Goal: Task Accomplishment & Management: Manage account settings

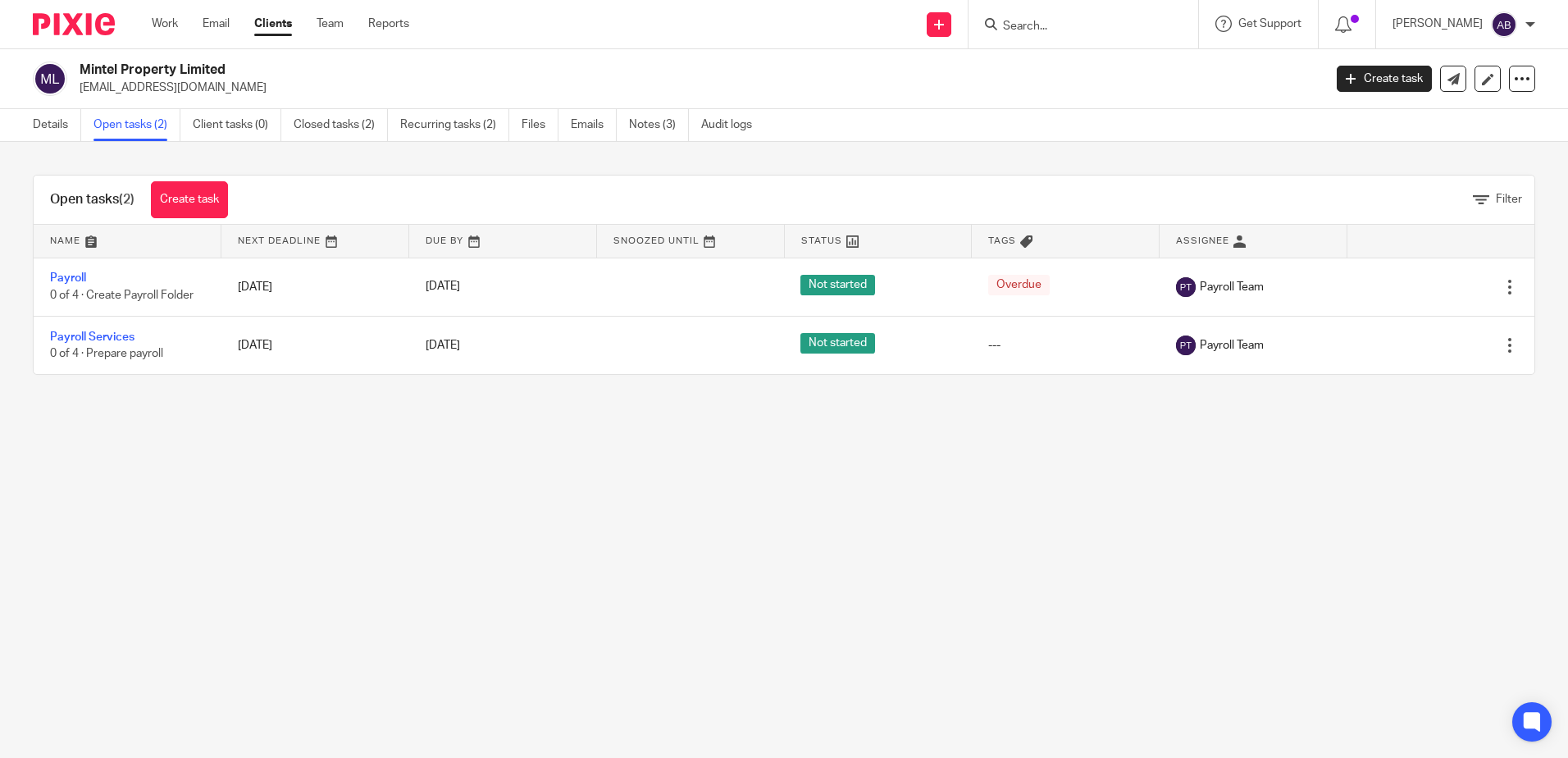
click at [1089, 26] on input "Search" at bounding box center [1076, 27] width 148 height 15
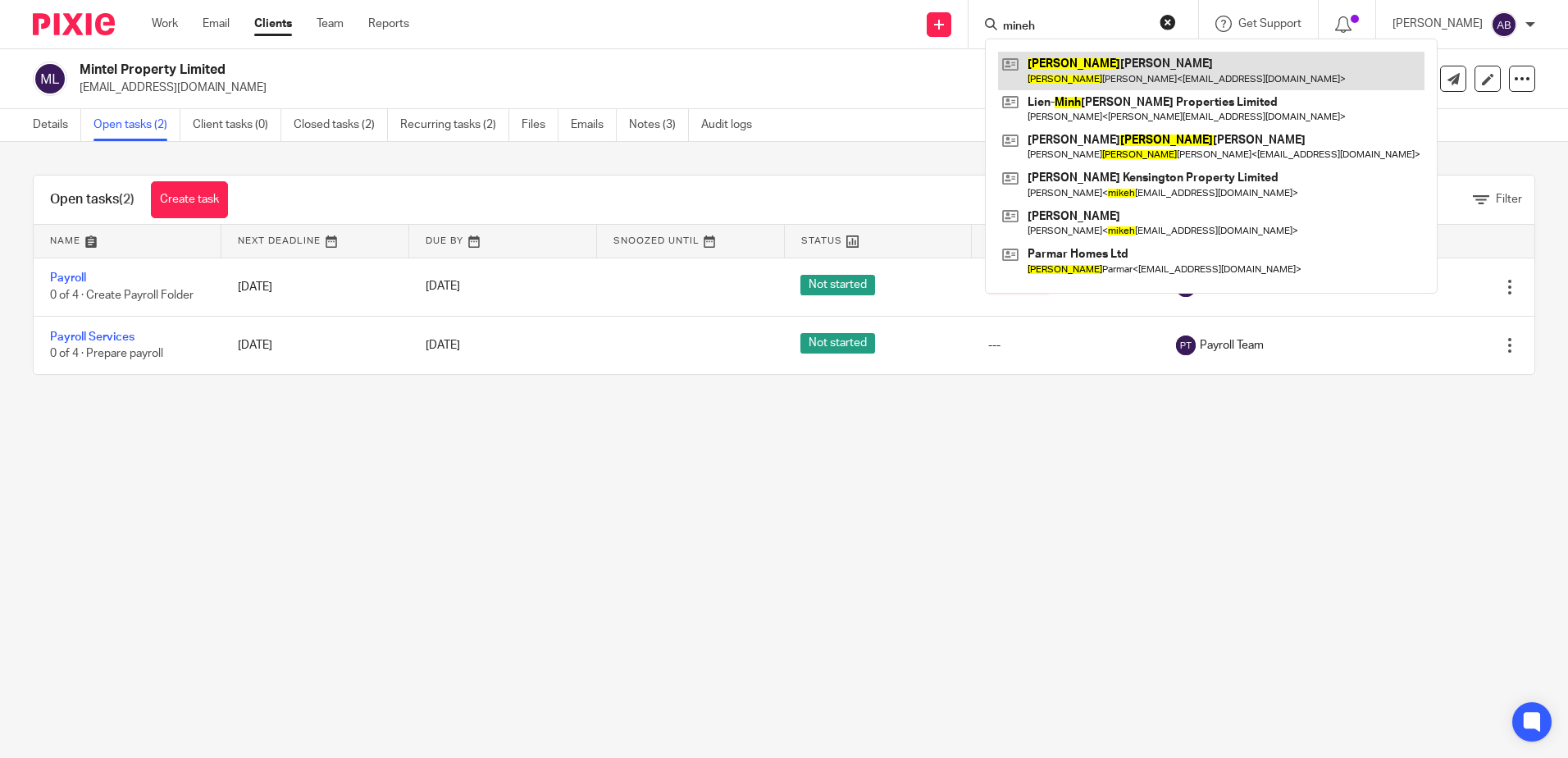
type input "mineh"
click at [1140, 76] on link at bounding box center [1211, 70] width 426 height 37
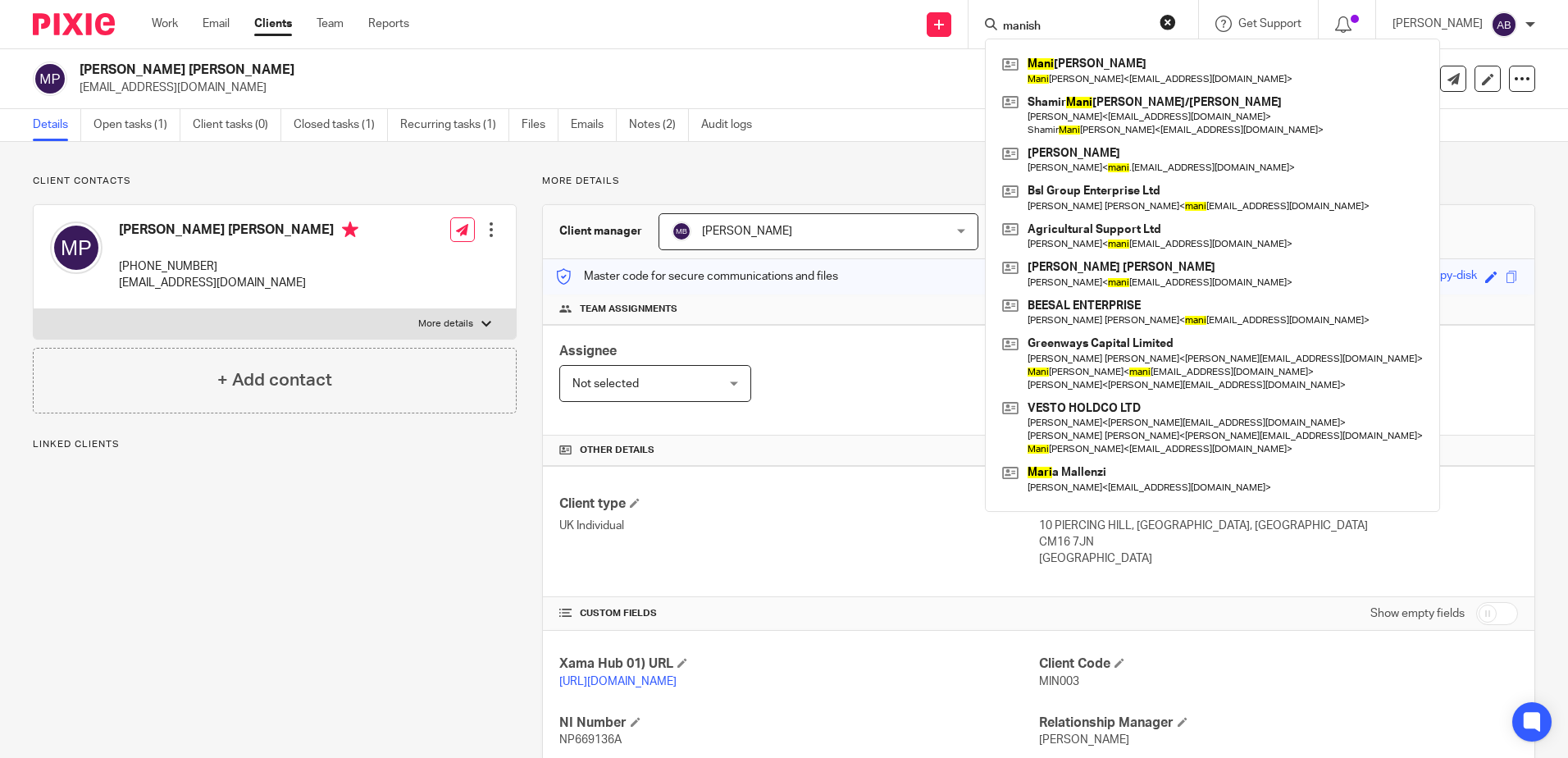
type input "manish"
click button "submit" at bounding box center [0, 0] width 0 height 0
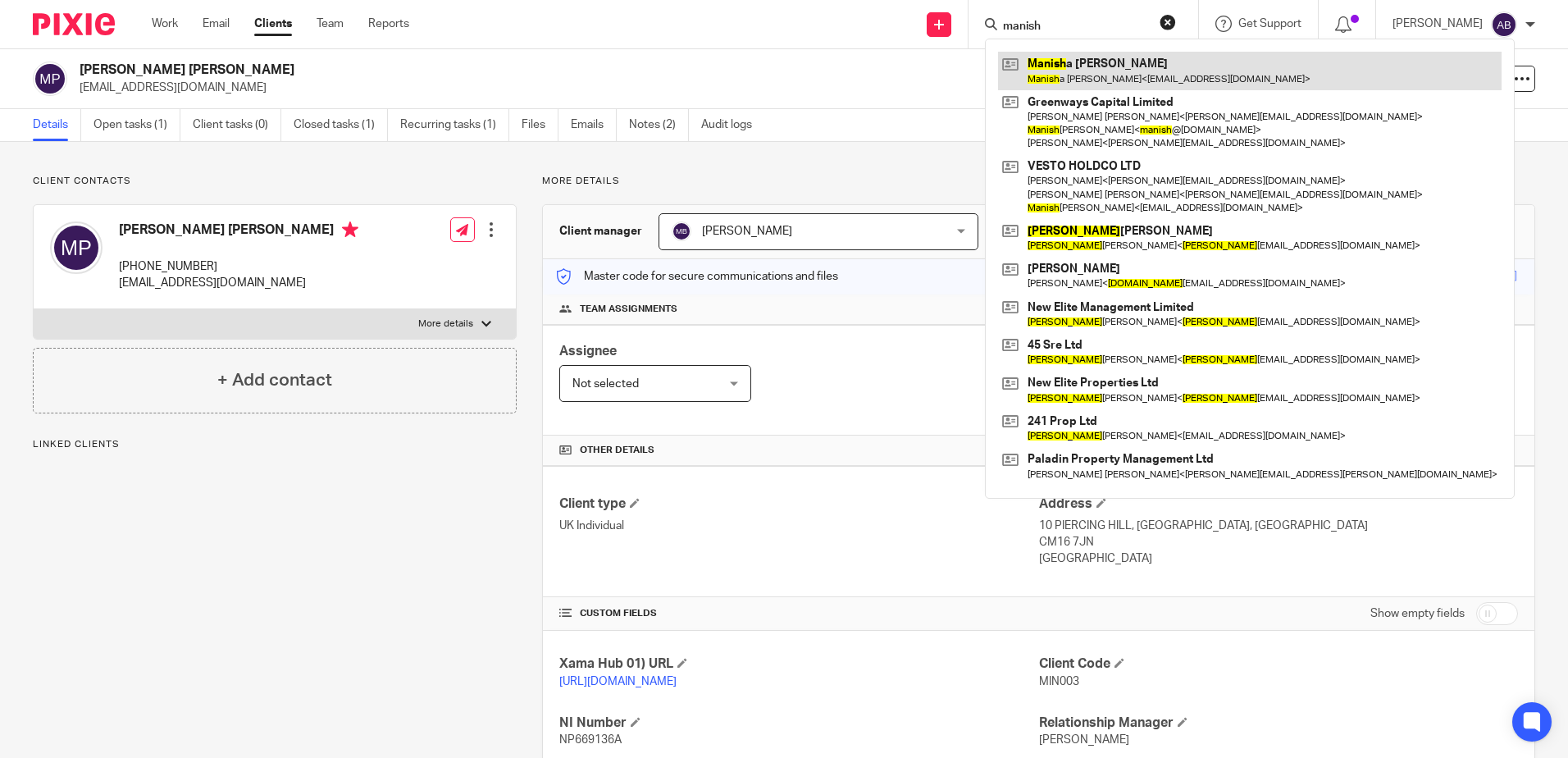
click at [1121, 73] on link at bounding box center [1249, 70] width 503 height 37
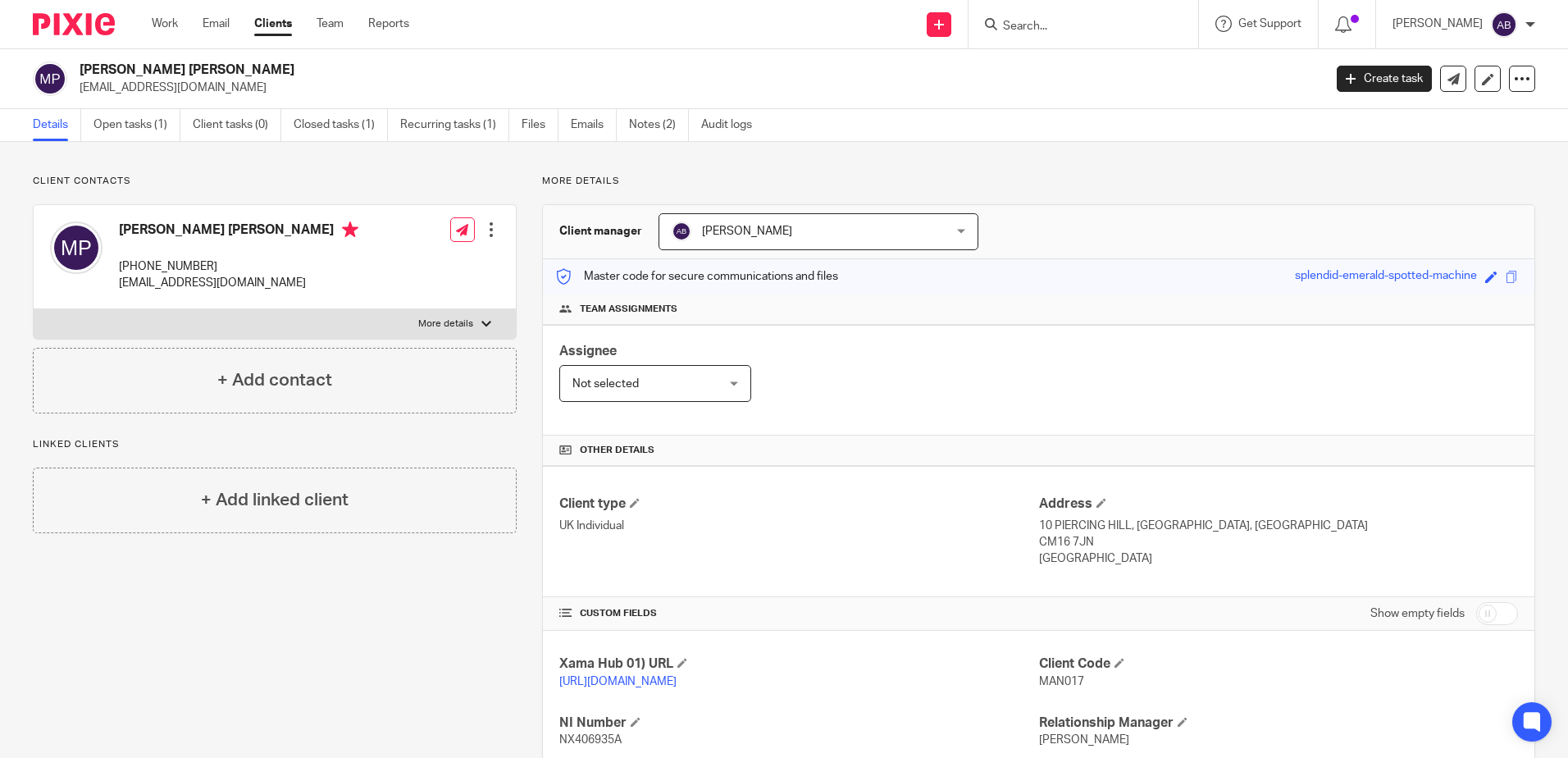
click at [157, 33] on div "Work Email Clients Team Reports Work Email Clients Team Reports Settings" at bounding box center [284, 24] width 299 height 48
click at [167, 22] on link "Work" at bounding box center [164, 24] width 26 height 16
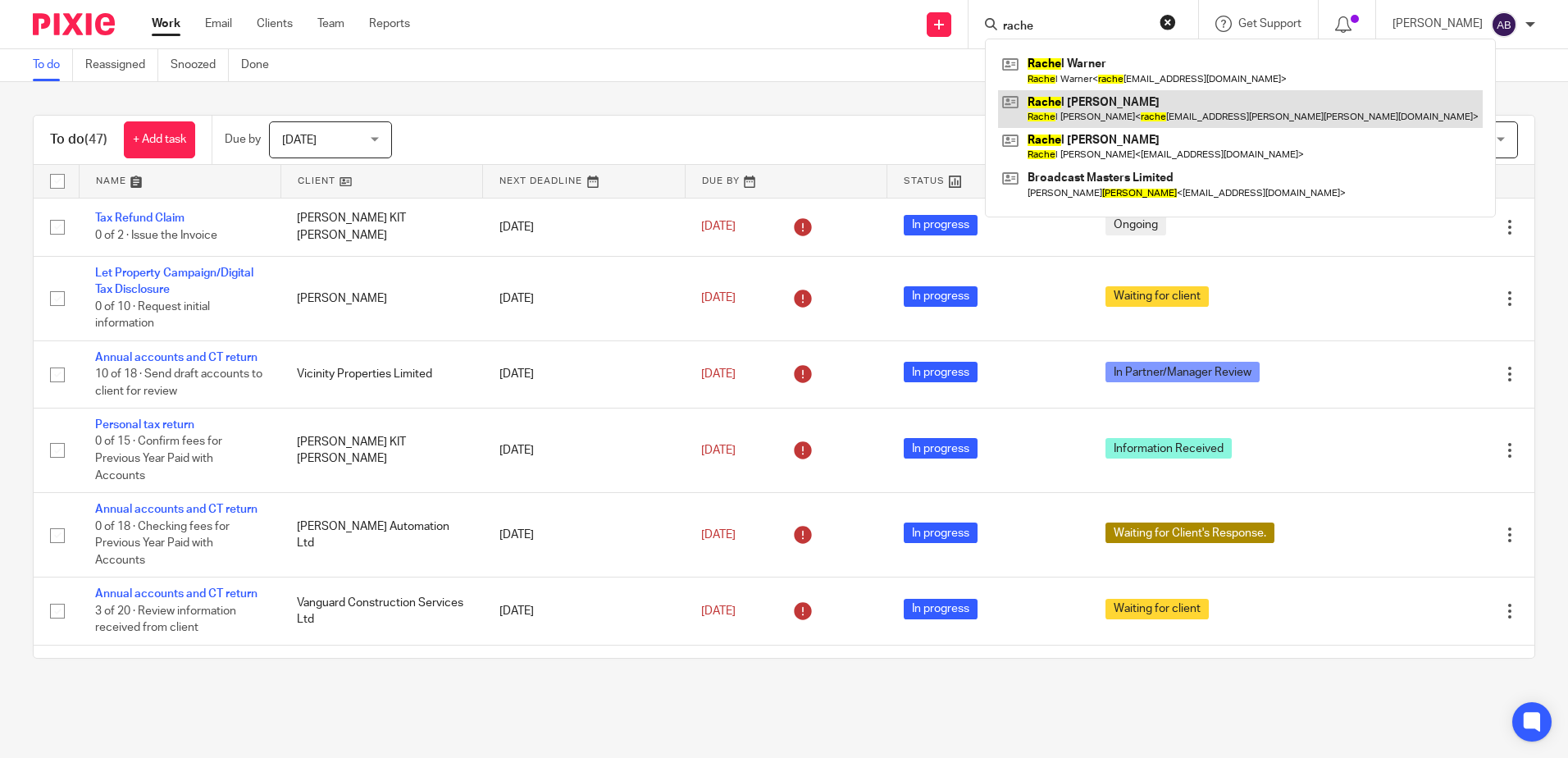
type input "rache"
click at [1132, 104] on link at bounding box center [1240, 109] width 485 height 37
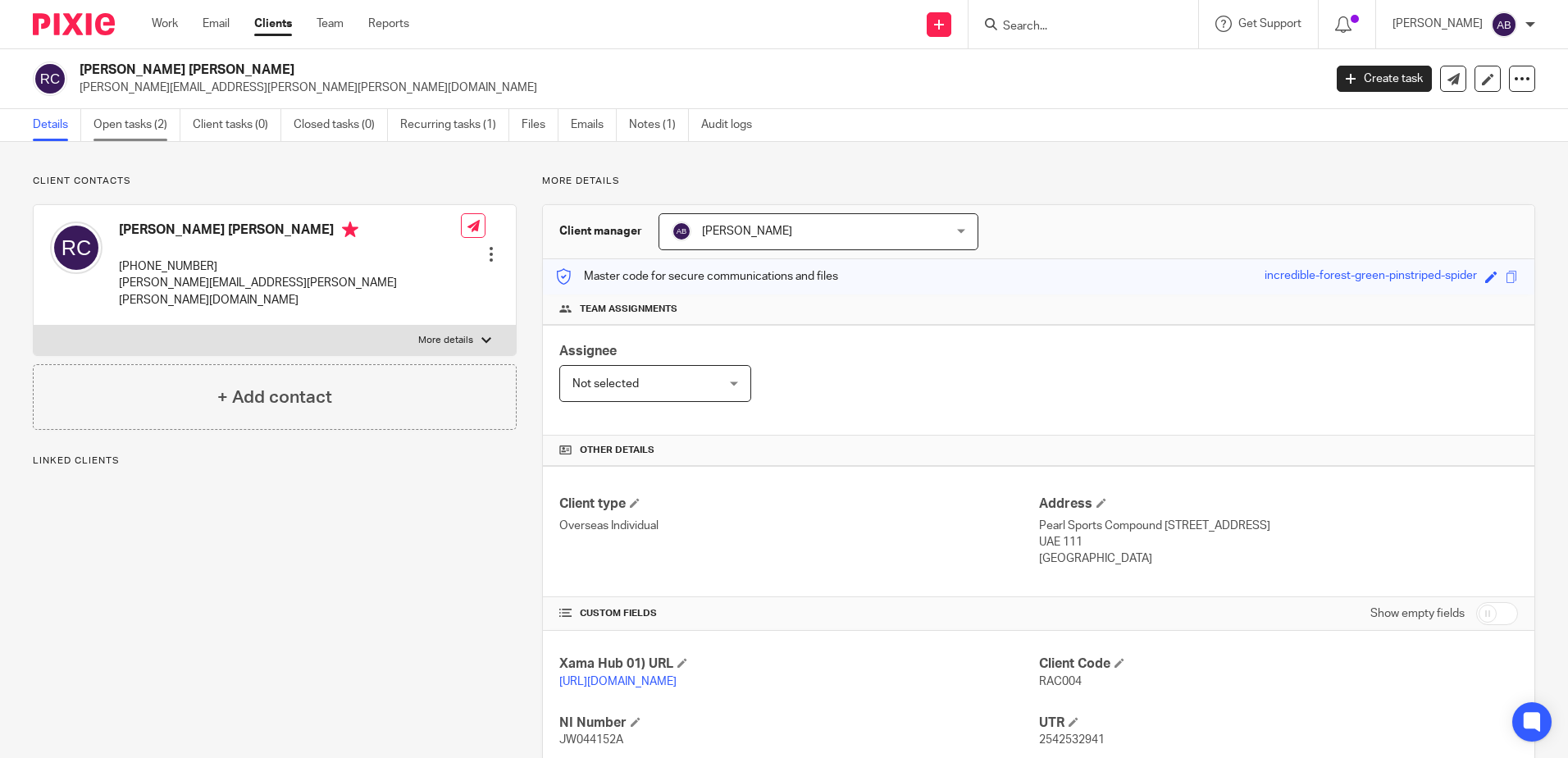
click at [149, 132] on link "Open tasks (2)" at bounding box center [136, 124] width 87 height 32
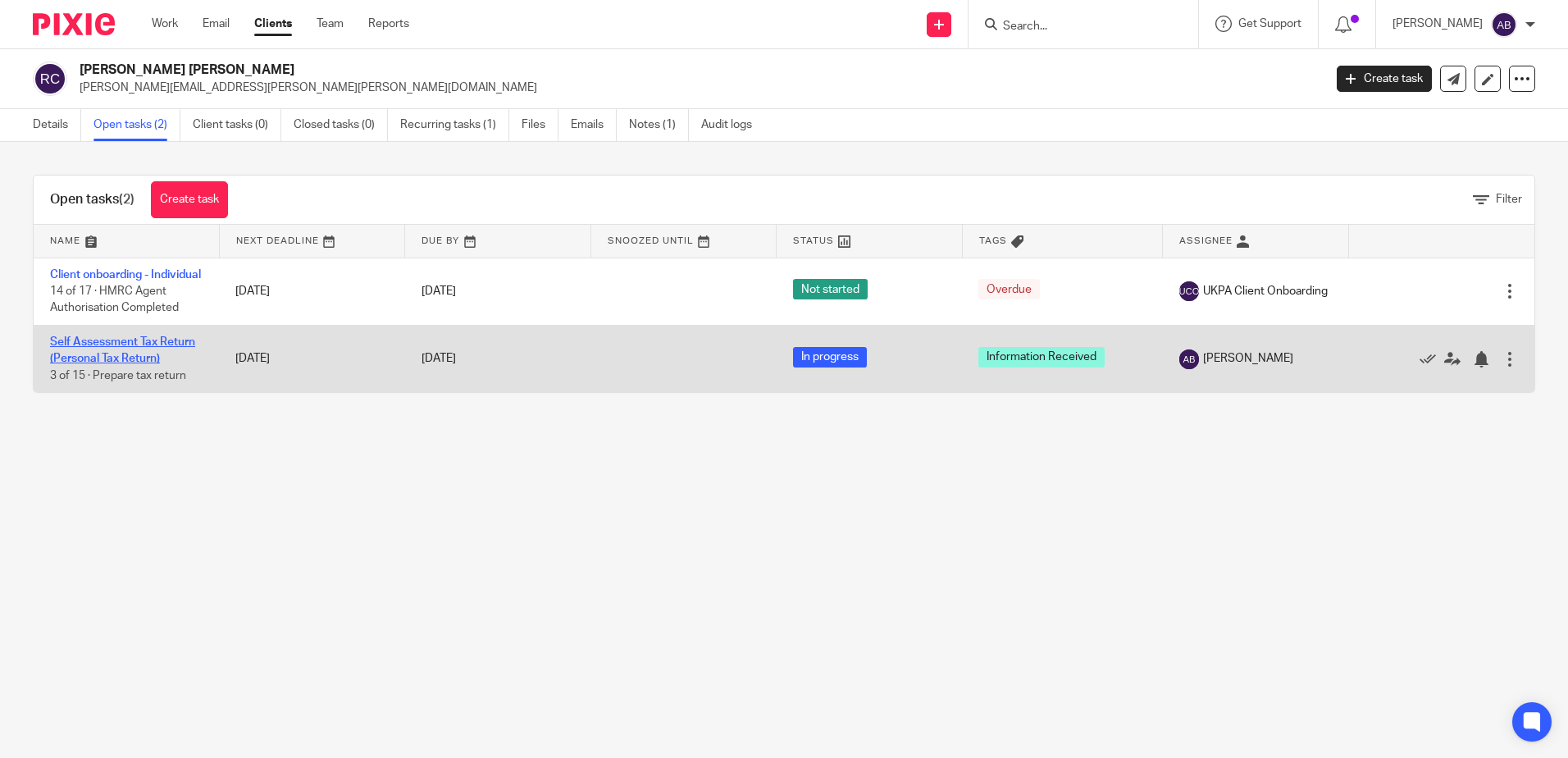
click at [132, 361] on link "Self Assessment Tax Return (Personal Tax Return)" at bounding box center [122, 350] width 145 height 28
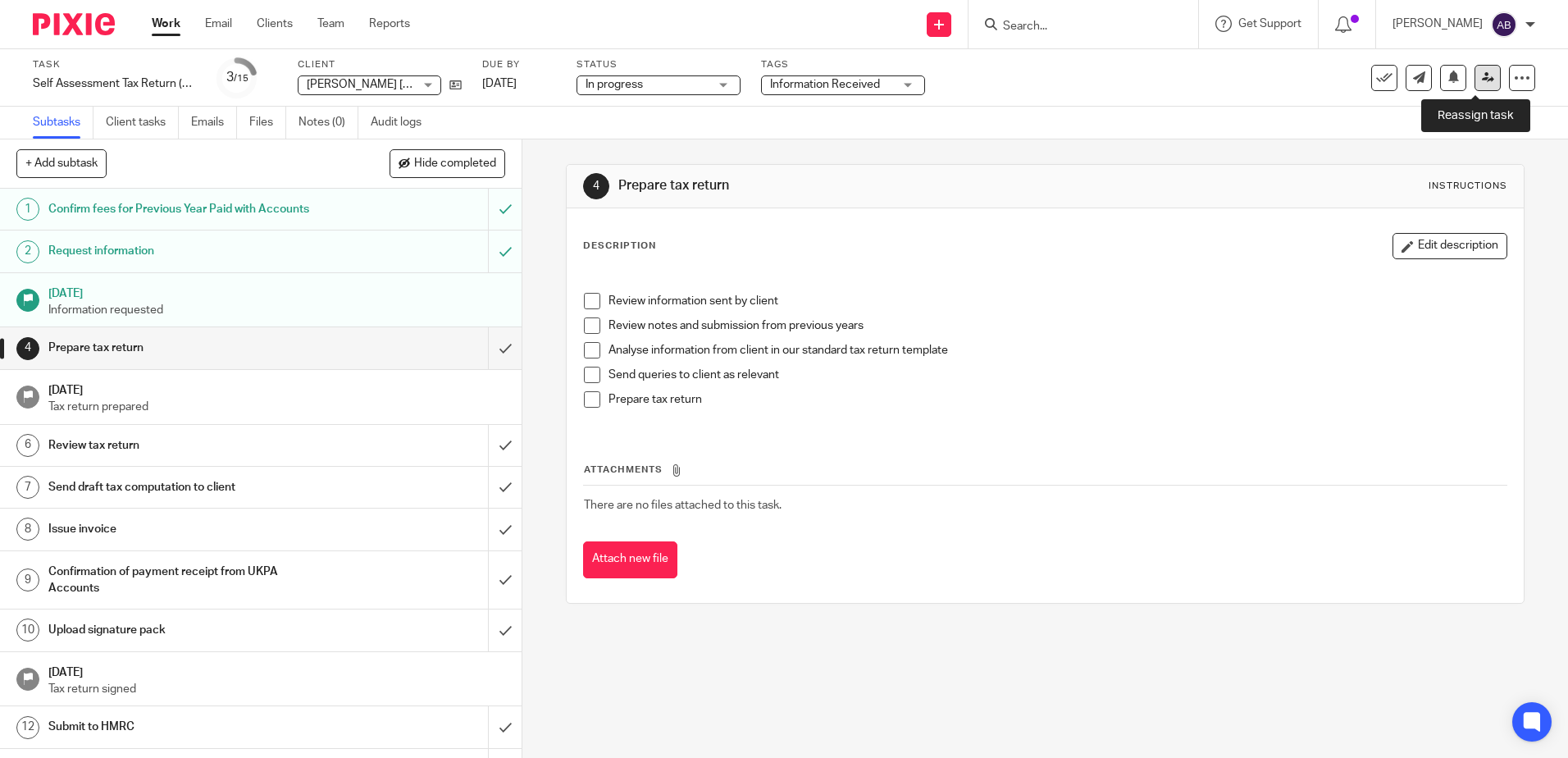
click at [1476, 84] on link at bounding box center [1488, 78] width 26 height 26
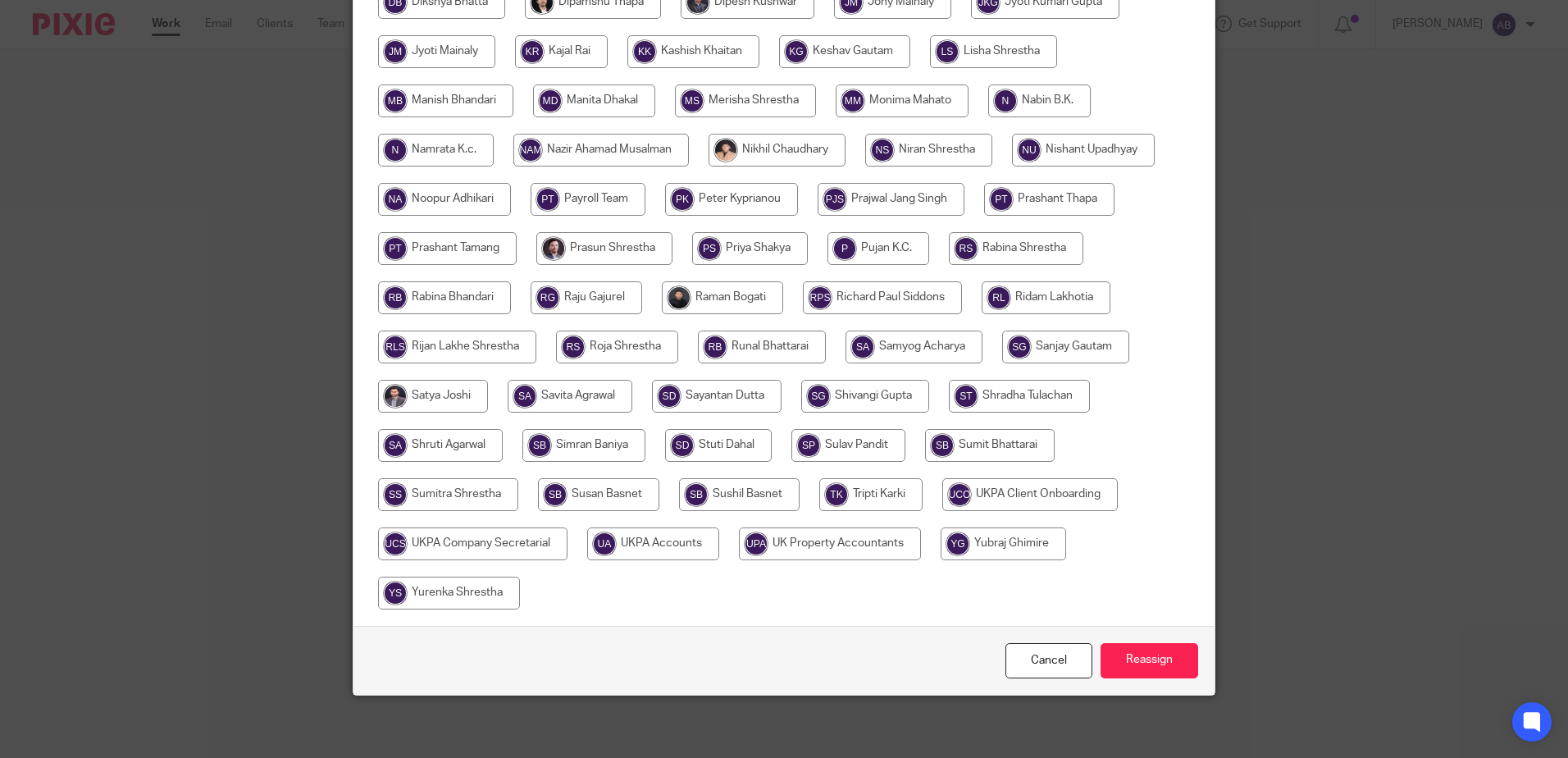
scroll to position [511, 0]
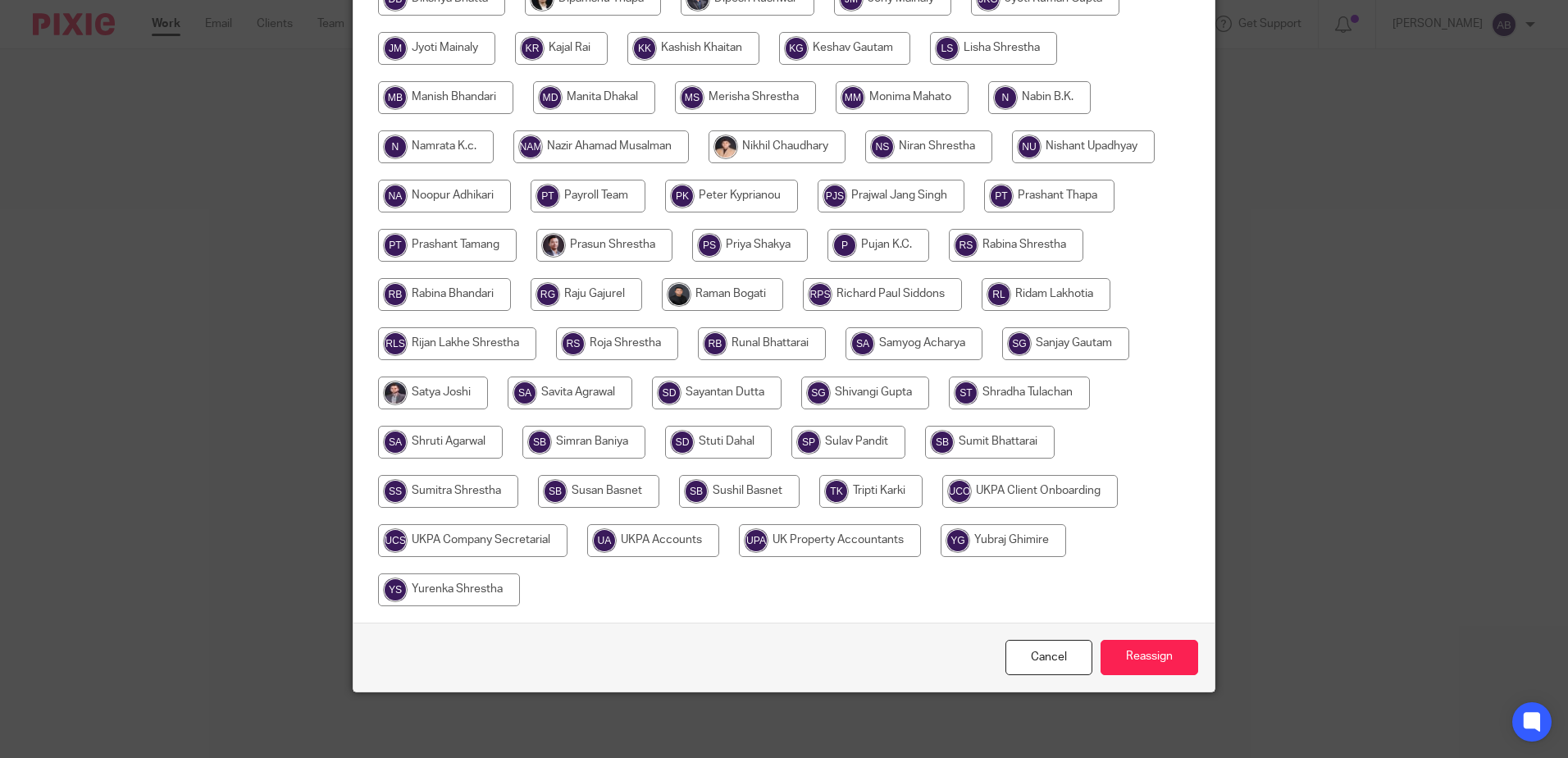
click at [443, 594] on input "radio" at bounding box center [448, 590] width 142 height 33
radio input "true"
click at [1136, 656] on input "Reassign" at bounding box center [1149, 658] width 98 height 36
